Goal: Check status: Check status

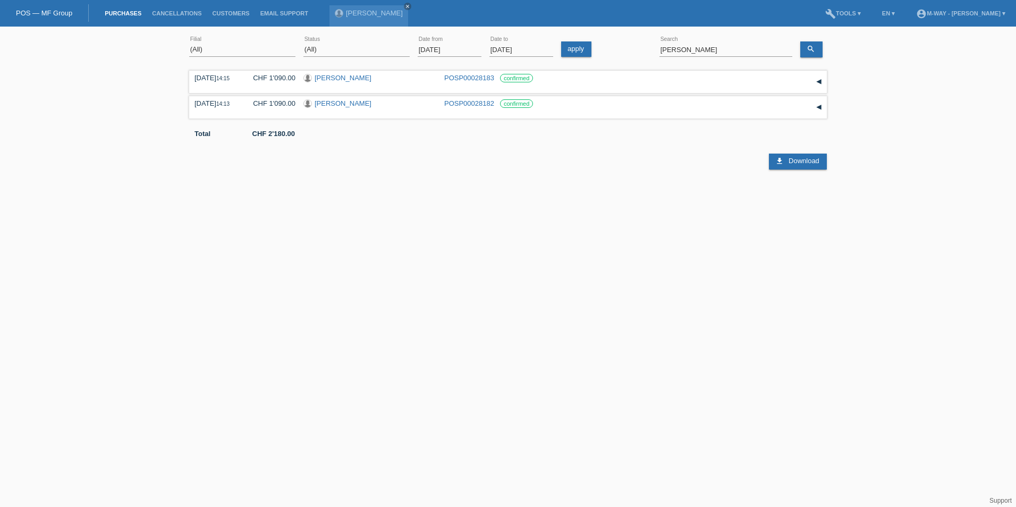
select select "ALL"
click at [701, 44] on input "[PERSON_NAME]" at bounding box center [725, 49] width 133 height 13
type input "[PERSON_NAME]"
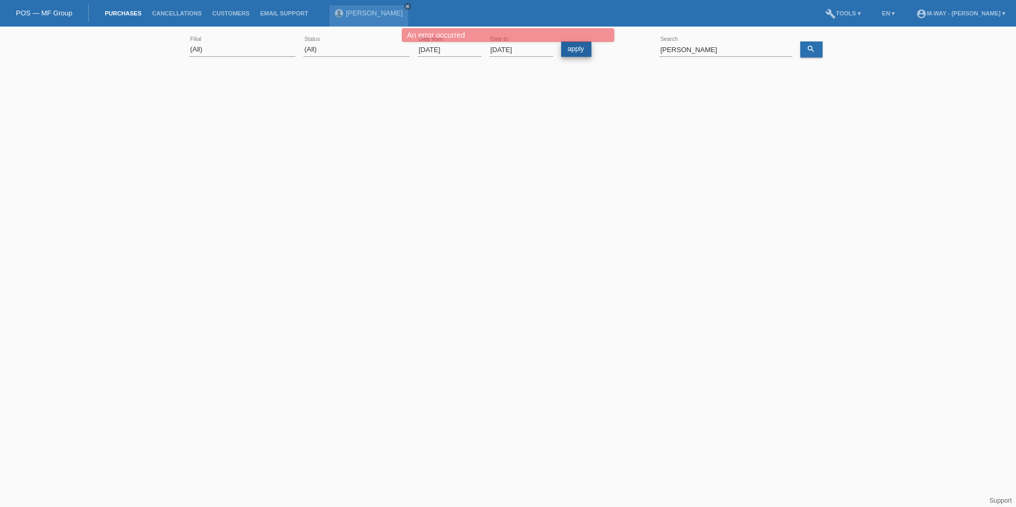
click at [587, 51] on link "apply" at bounding box center [576, 48] width 30 height 15
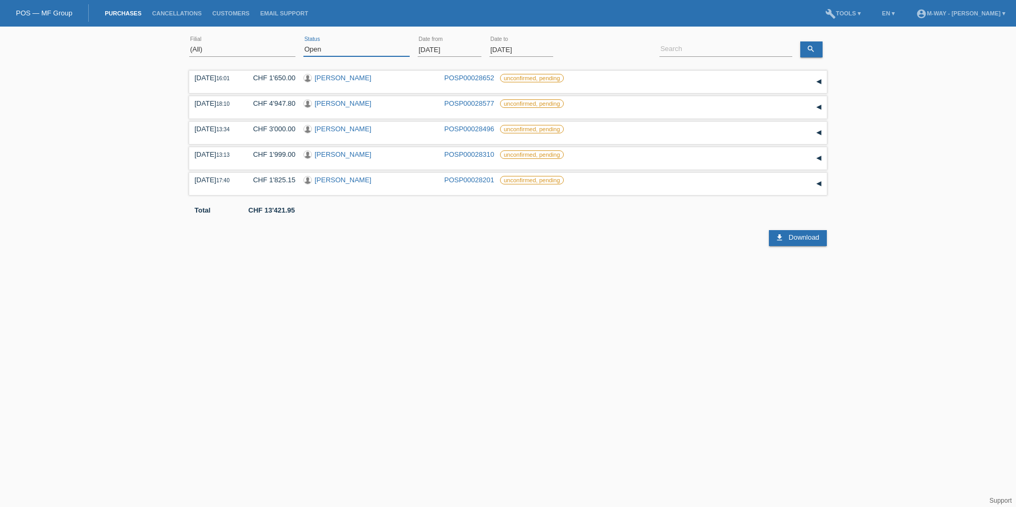
click at [373, 49] on select "(All) New Open Returned Stepped back / Cancelled Completed" at bounding box center [356, 49] width 106 height 13
select select "ALL"
click at [303, 43] on select "(All) New Open Returned Stepped back / Cancelled Completed" at bounding box center [356, 49] width 106 height 13
click at [708, 50] on input at bounding box center [725, 49] width 133 height 13
type input "[PERSON_NAME]"
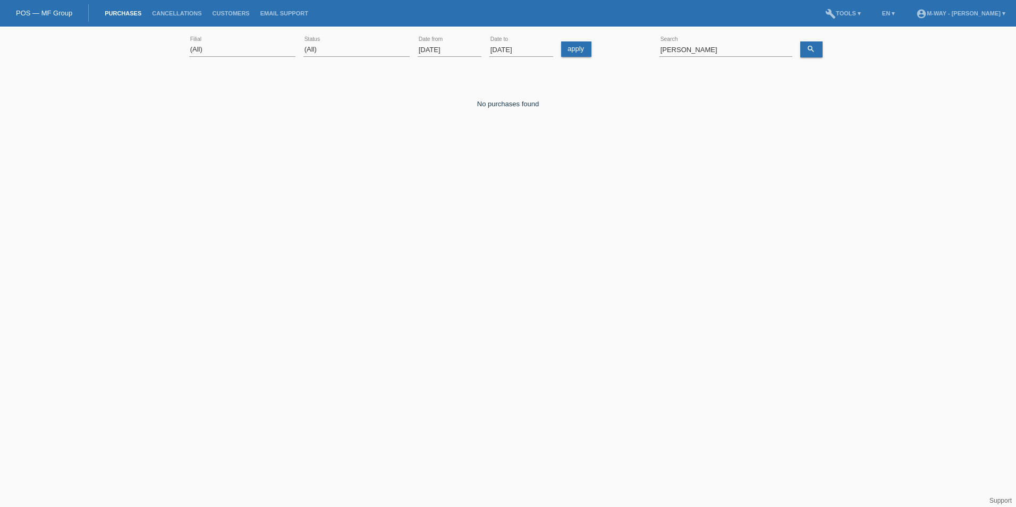
click at [444, 51] on input "[DATE]" at bounding box center [450, 49] width 64 height 13
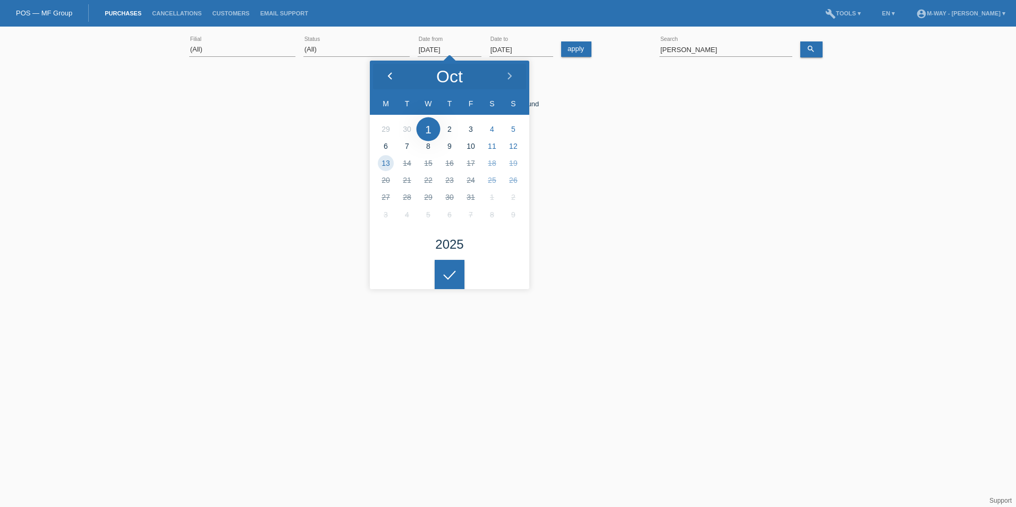
click at [391, 75] on icon at bounding box center [390, 76] width 9 height 9
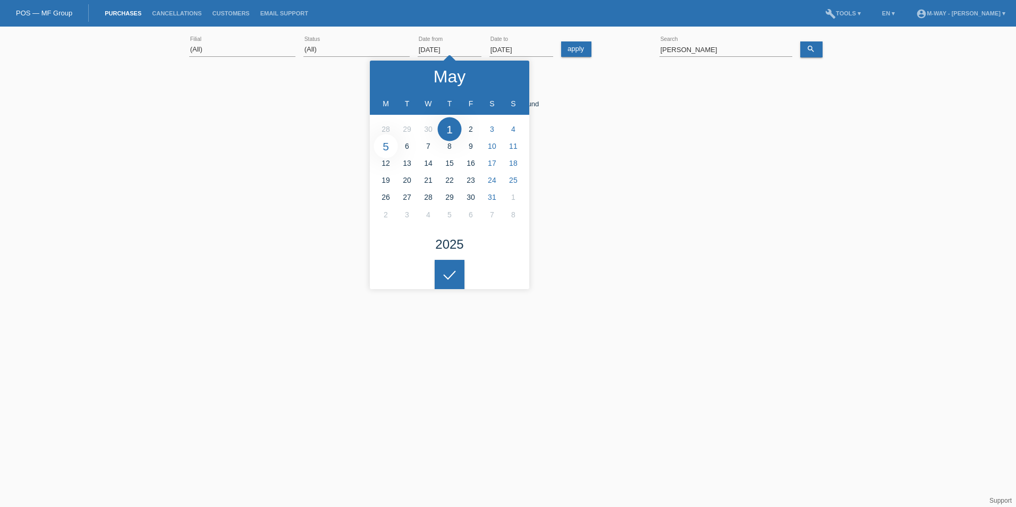
type input "05.05.2025"
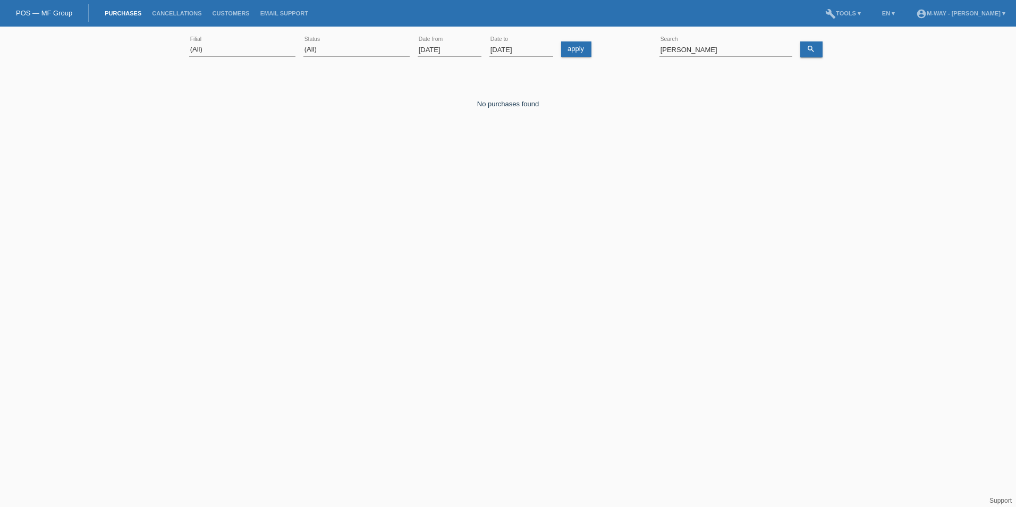
click at [440, 269] on div at bounding box center [450, 266] width 30 height 30
click at [809, 54] on link "search" at bounding box center [811, 49] width 22 height 16
click at [723, 50] on input "[PERSON_NAME]" at bounding box center [725, 49] width 133 height 13
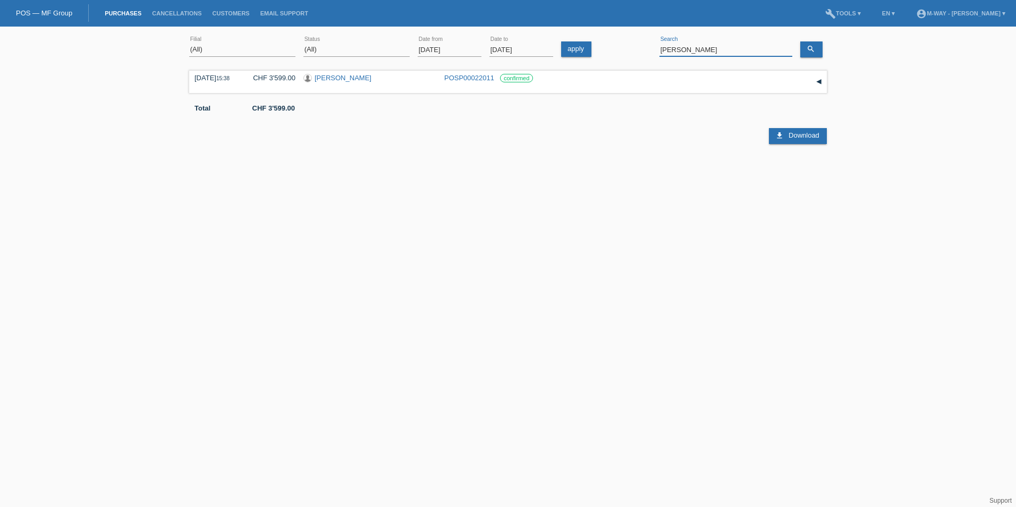
click at [679, 48] on input "[PERSON_NAME]" at bounding box center [725, 49] width 133 height 13
click at [810, 50] on icon "search" at bounding box center [811, 49] width 9 height 9
click at [728, 49] on input "dushya" at bounding box center [725, 49] width 133 height 13
click at [726, 49] on input "dushya" at bounding box center [725, 49] width 133 height 13
type input "d"
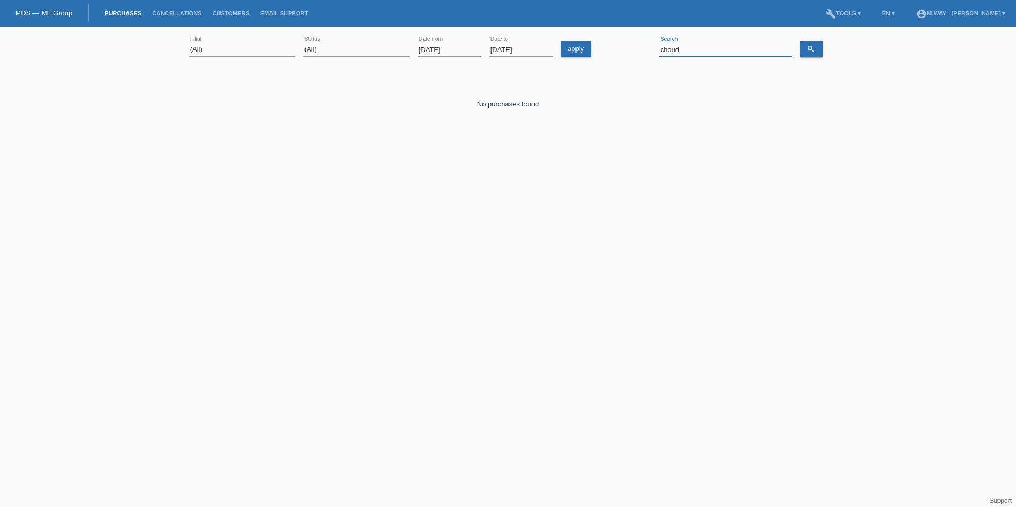
type input "choud"
